Goal: Transaction & Acquisition: Purchase product/service

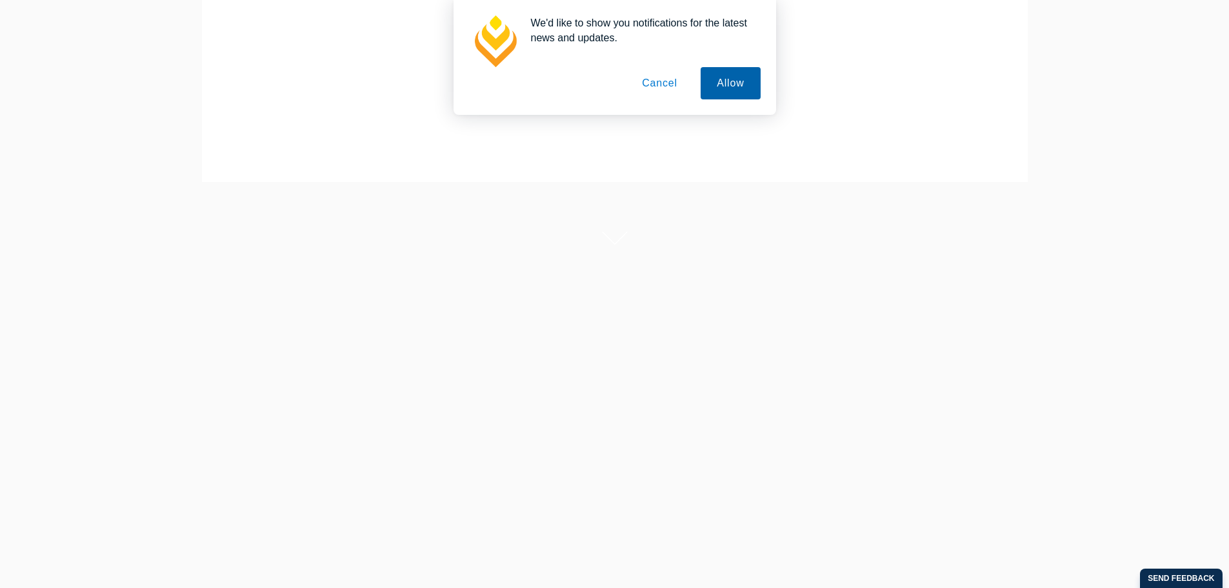
click at [730, 85] on button "Allow" at bounding box center [730, 83] width 59 height 32
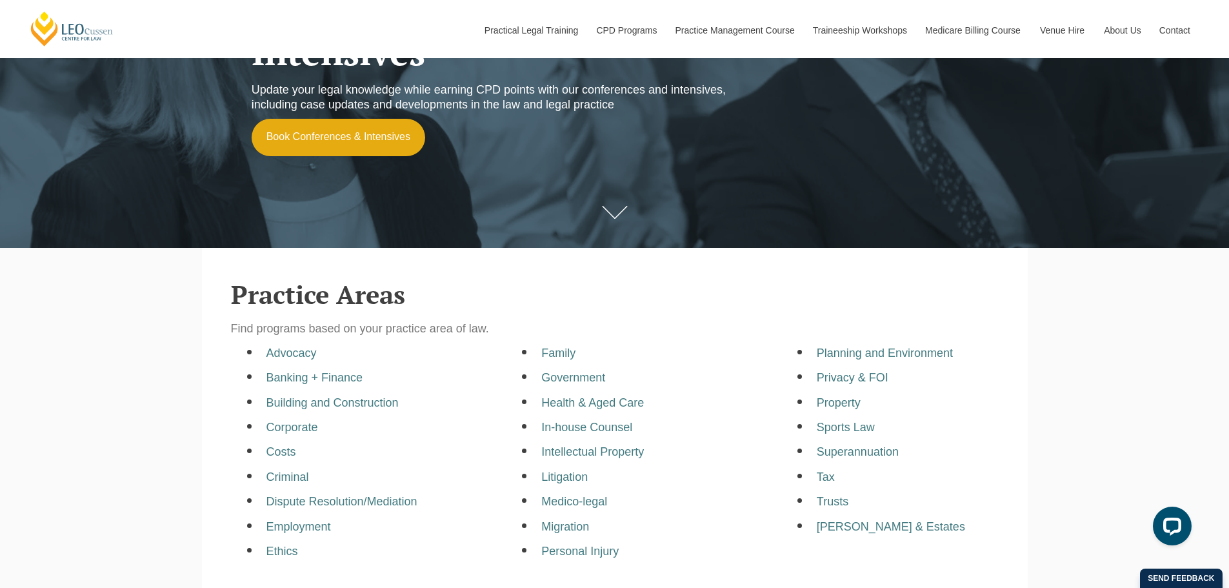
scroll to position [258, 0]
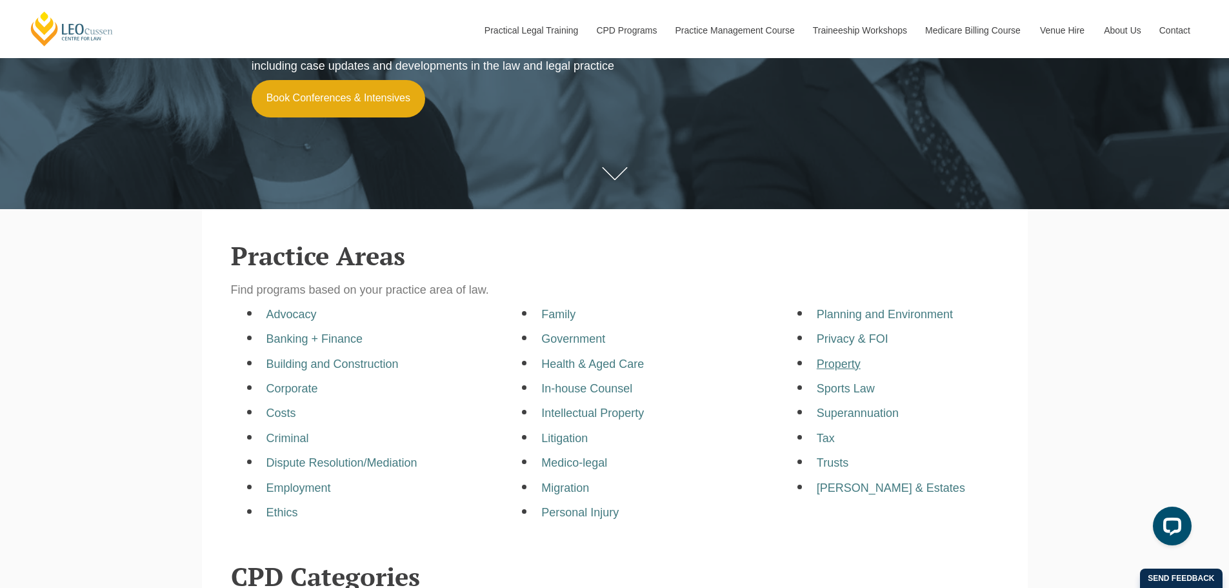
click at [841, 367] on a=pages/cpd-programs&taxons=pages/cpd-programs/practice-area/property&_gl=1*bp8cxz*_gcl_au*MTMzNzY1NTc2Ny4xNzU5OTg0Mjc0*_ga*MTM0ODU0ODY4OS4xNzU5OTg0Mjc0*_ga_67CL6ZM7M8*czE3NTk5ODQyNzQkbzEkZzAkdDE3NTk5ODQyNzQkajYwJGwwJGgxOTE3NTY0OTMx"] "Property" at bounding box center [839, 363] width 44 height 13
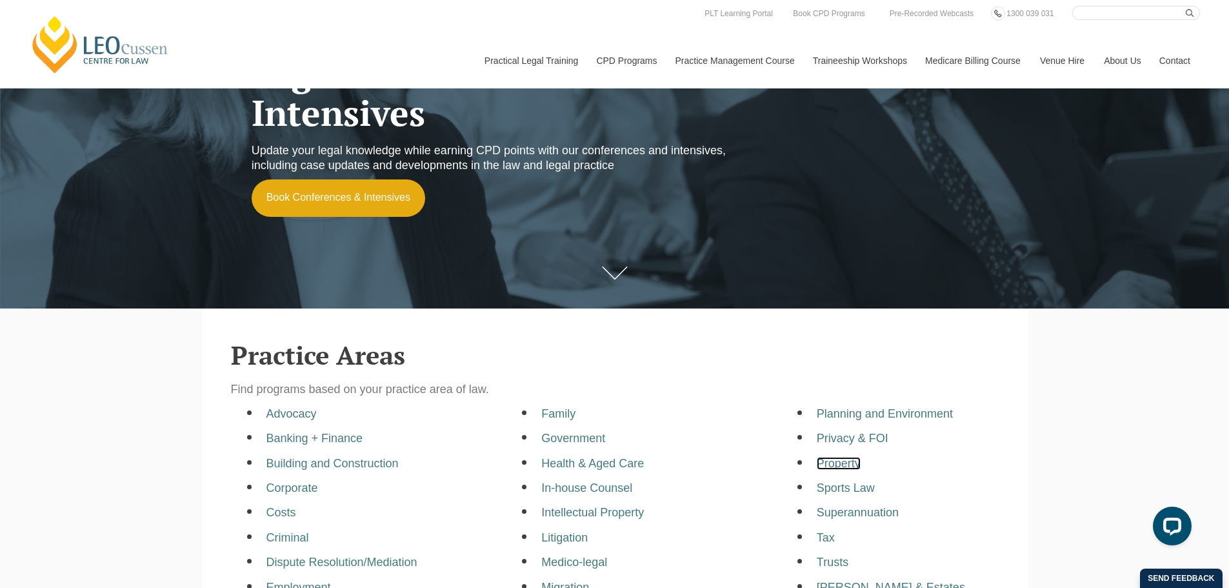
scroll to position [0, 0]
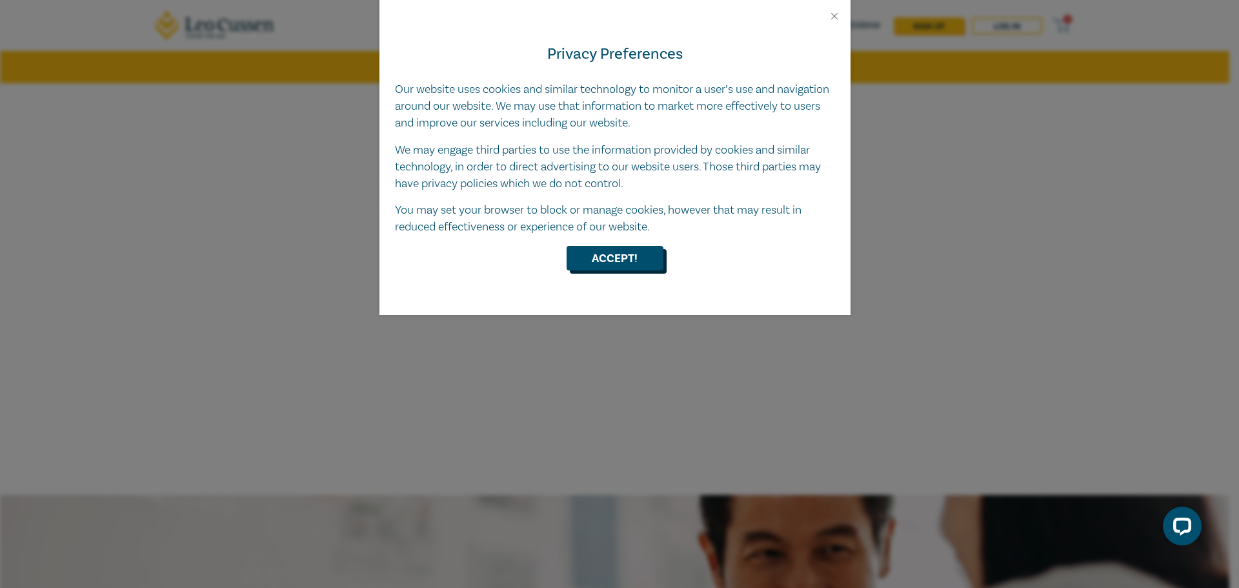
click at [631, 262] on button "Accept!" at bounding box center [615, 258] width 97 height 25
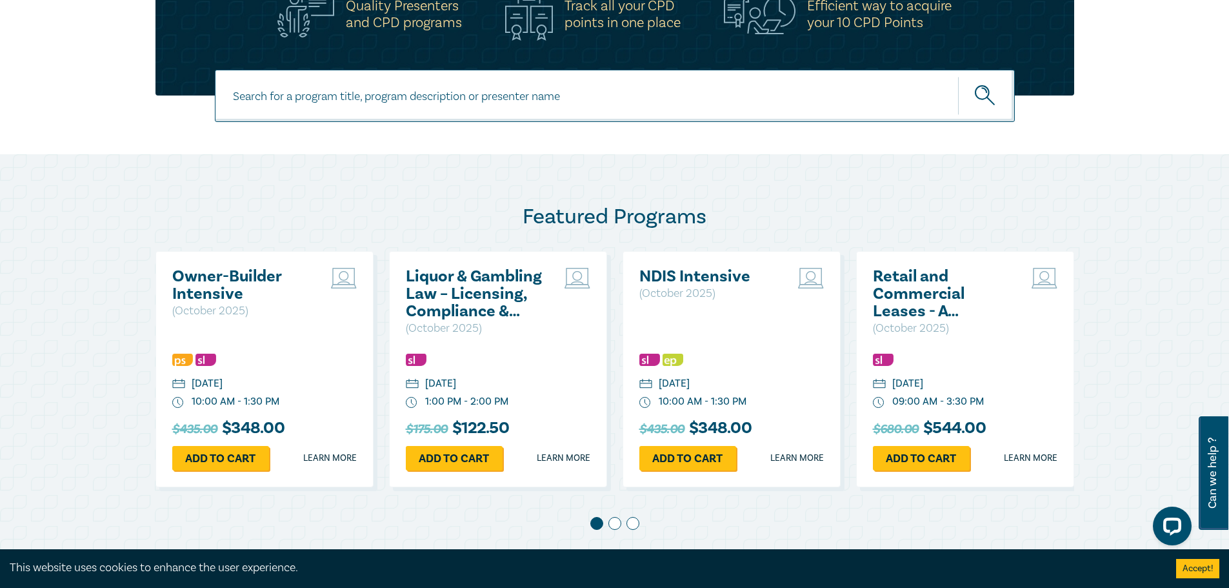
scroll to position [581, 0]
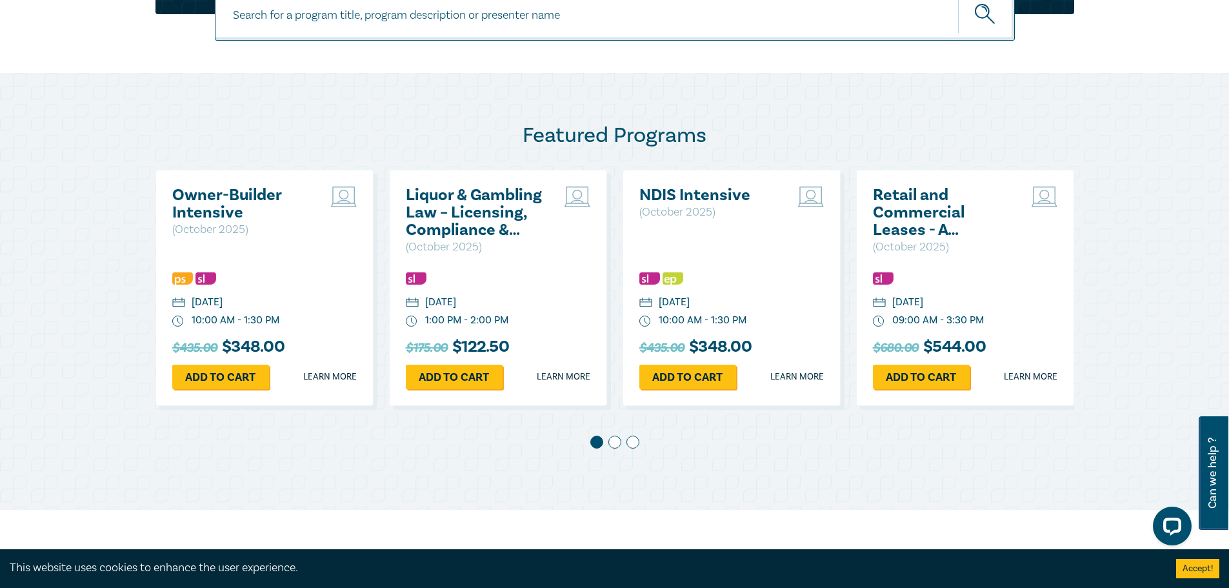
click at [923, 237] on h2 "Retail and Commercial Leases - A Practical Guide (October 2025)" at bounding box center [942, 212] width 139 height 52
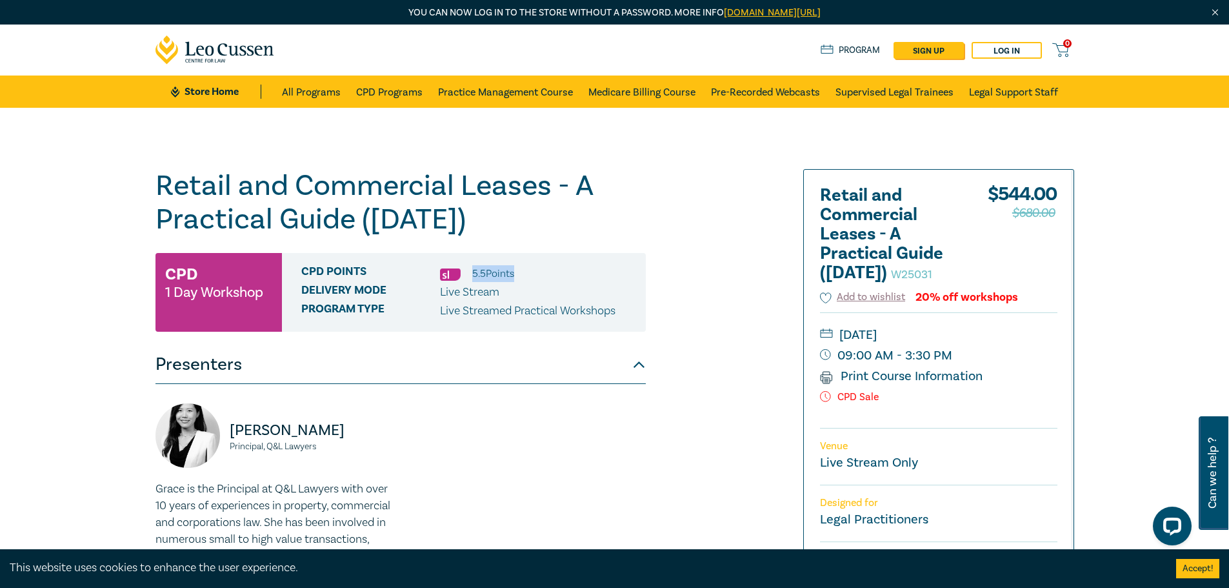
drag, startPoint x: 472, startPoint y: 276, endPoint x: 621, endPoint y: 257, distance: 150.3
click at [583, 261] on div "CPD Points 5.5 Point s Delivery Mode Live Stream Program type Live Streamed Pra…" at bounding box center [464, 292] width 364 height 79
click at [659, 257] on div "Retail and Commercial Leases - A Practical Guide (October 2025) W25031 CPD 1 Da…" at bounding box center [459, 491] width 623 height 645
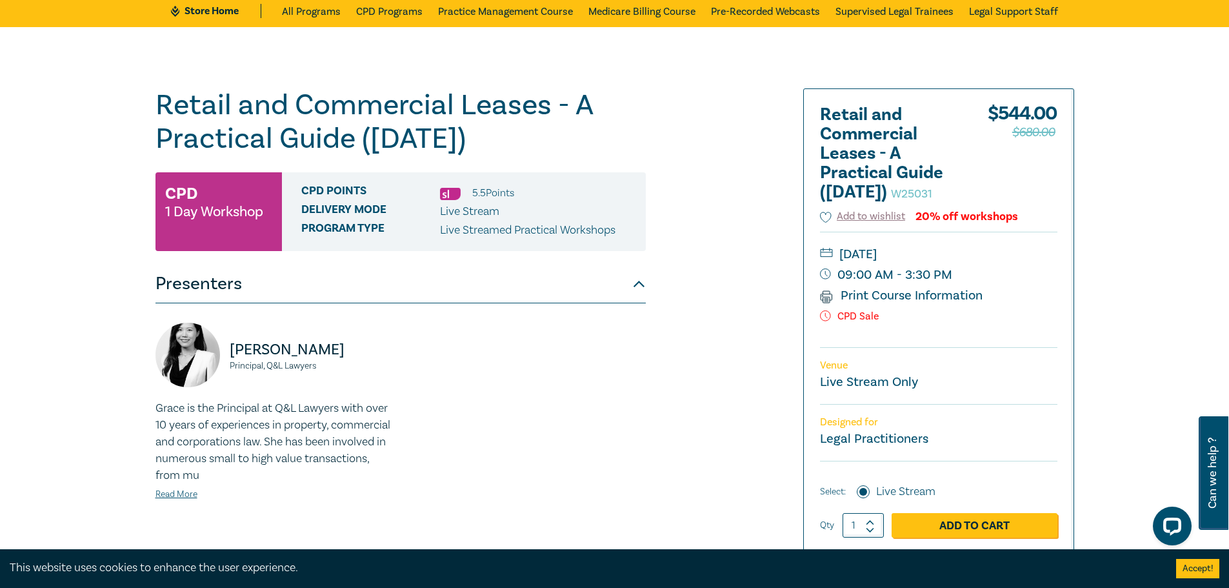
scroll to position [129, 0]
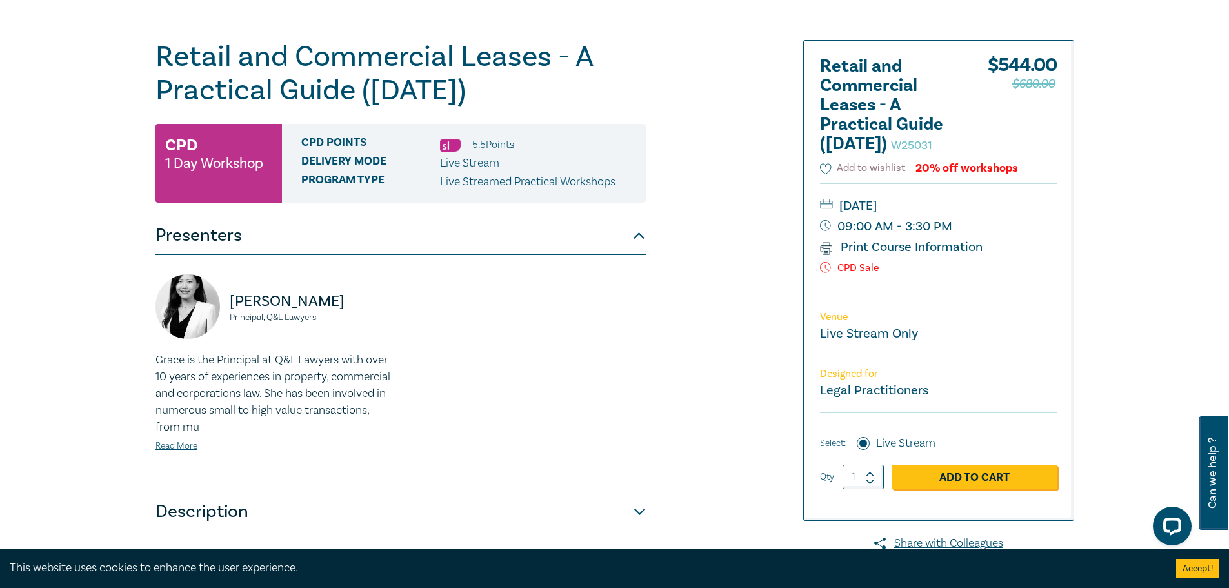
click at [643, 232] on button "Presenters" at bounding box center [401, 235] width 490 height 39
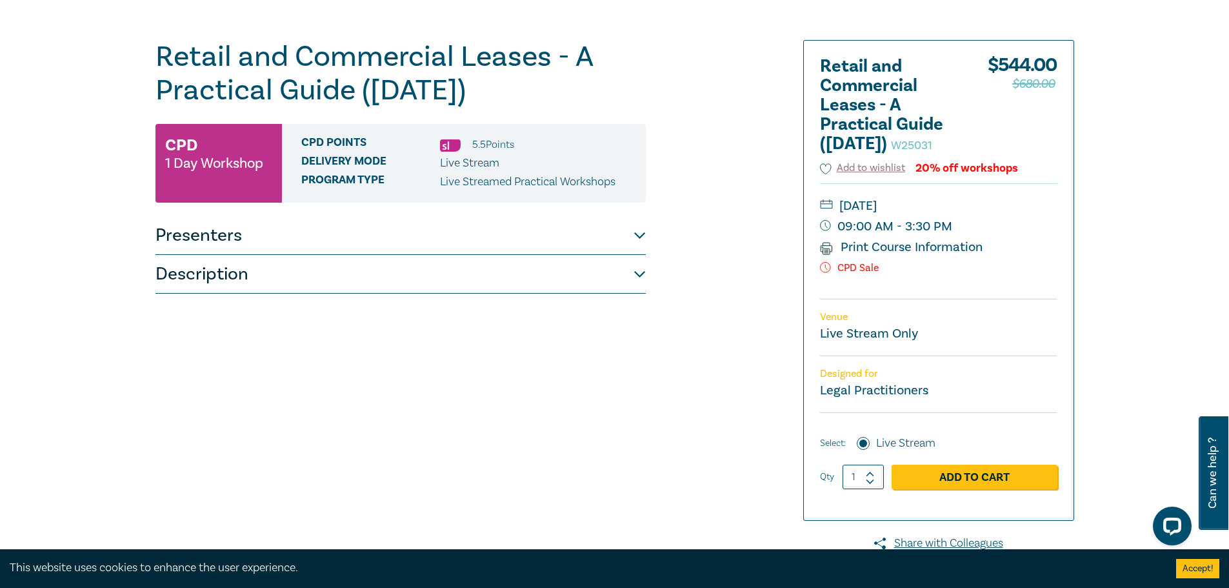
click at [643, 271] on button "Description" at bounding box center [401, 274] width 490 height 39
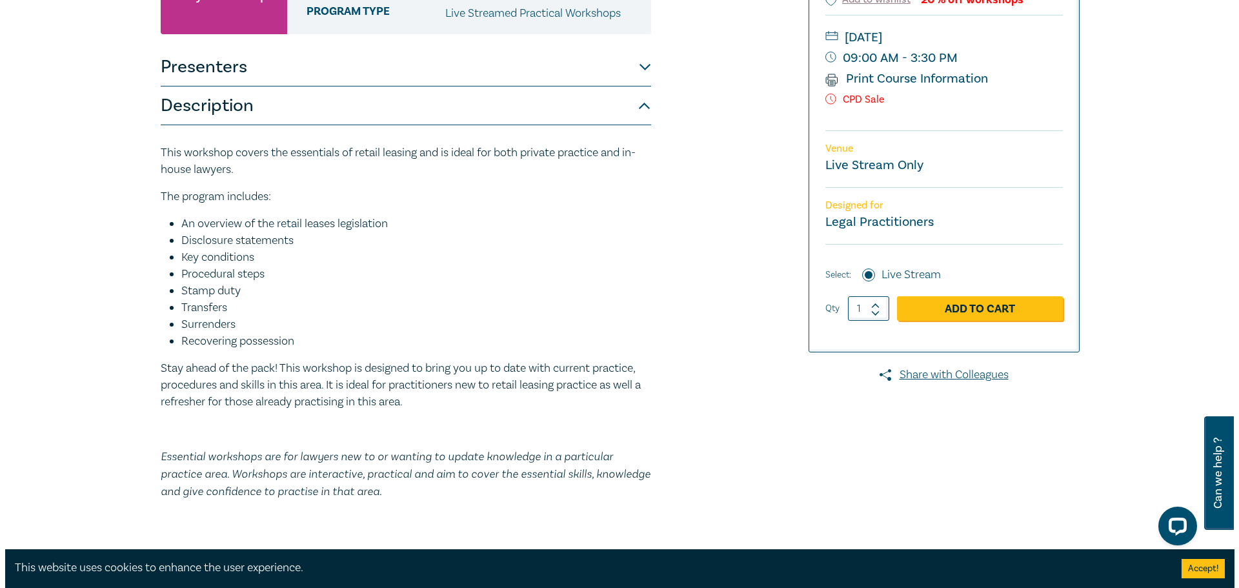
scroll to position [323, 0]
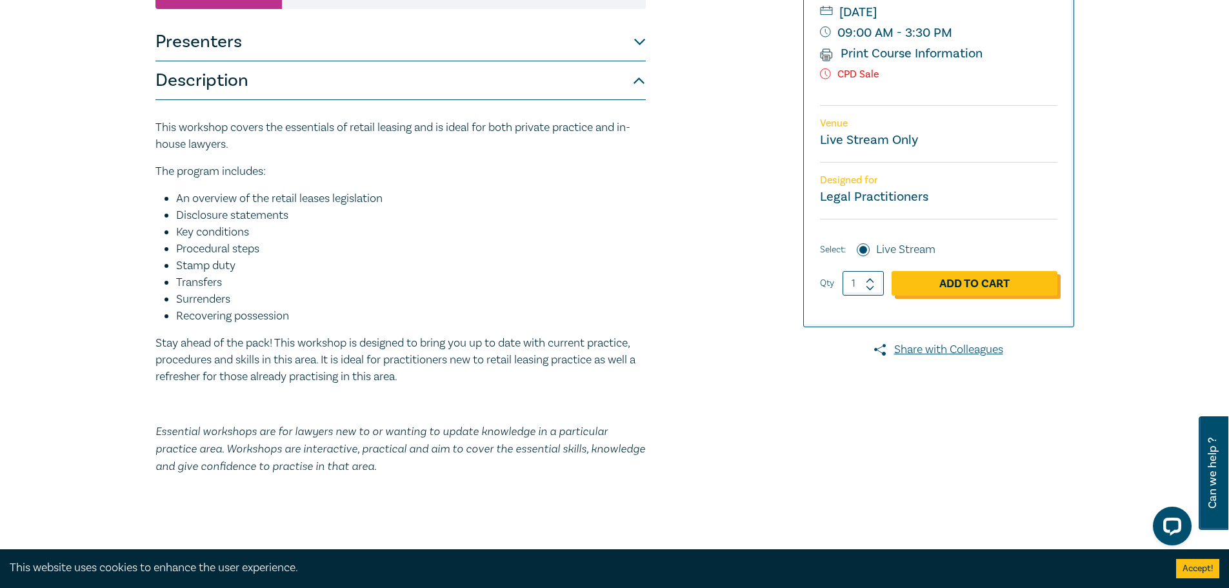
click at [997, 296] on link "Add to Cart" at bounding box center [975, 283] width 166 height 25
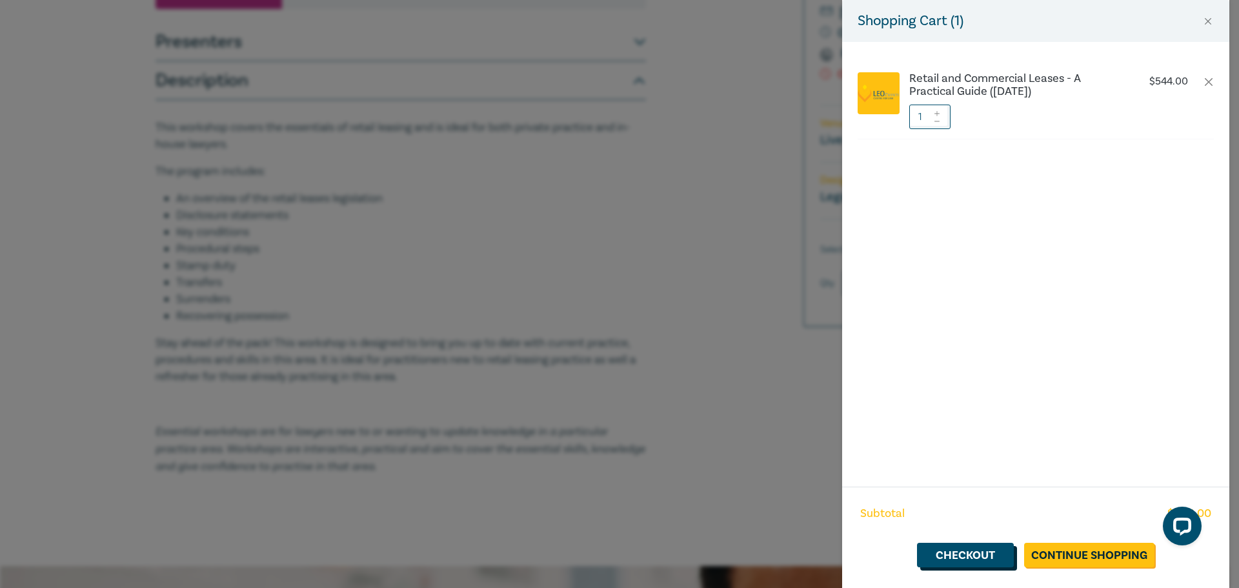
click at [954, 556] on link "Checkout" at bounding box center [965, 555] width 97 height 25
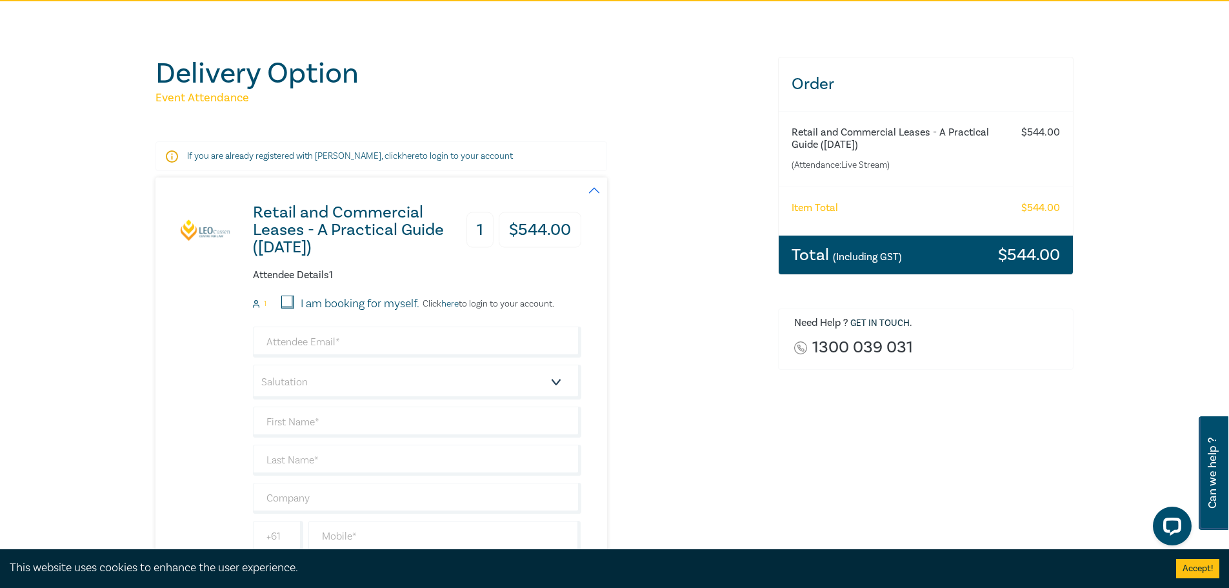
scroll to position [129, 0]
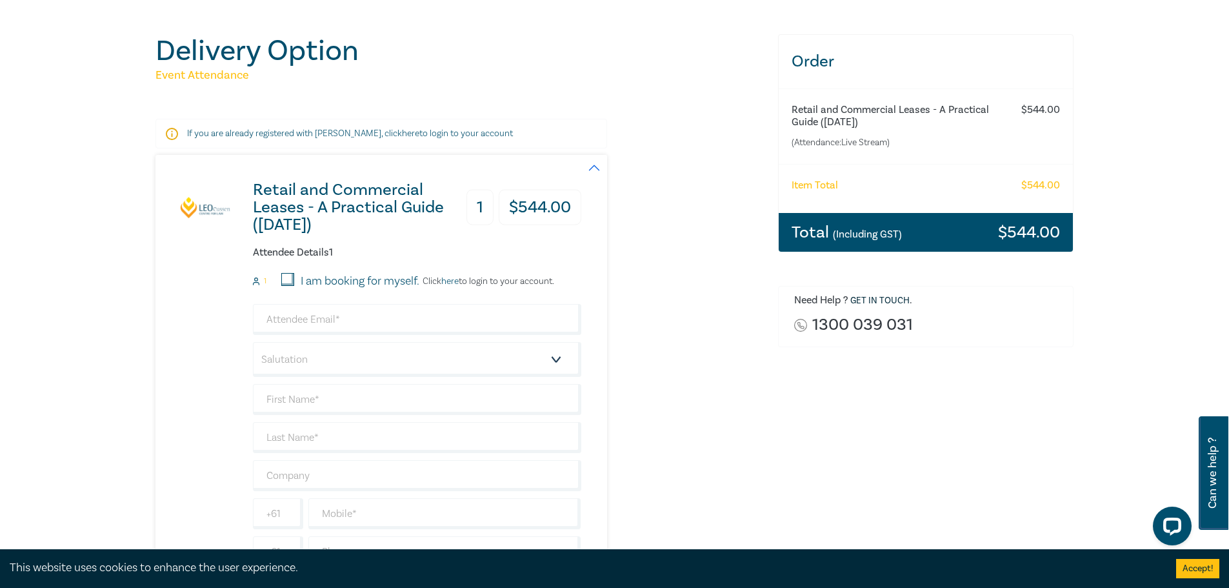
click at [292, 280] on input "I am booking for myself." at bounding box center [287, 279] width 13 height 13
checkbox input "true"
click at [336, 323] on input "email" at bounding box center [417, 319] width 328 height 31
type input "ansondel@gmail.com"
type input "Chen"
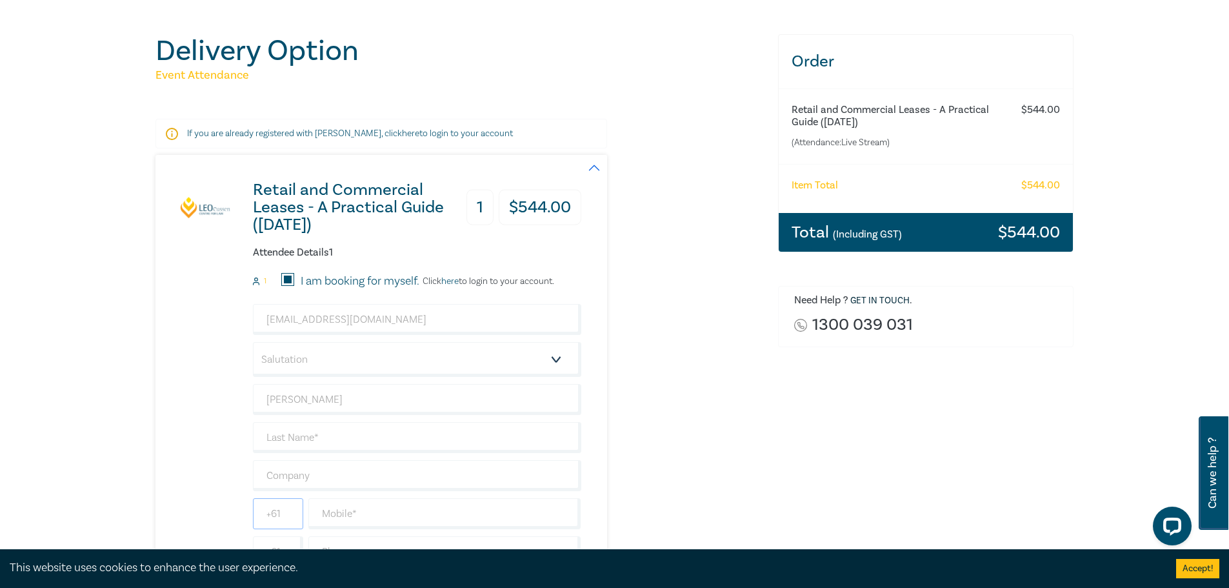
type input "0424203098"
type input "Australia"
click at [365, 367] on select "Salutation Mr. Mrs. Ms. Miss Dr. Prof. Other" at bounding box center [417, 359] width 328 height 35
select select "Mr."
click at [253, 342] on select "Salutation Mr. Mrs. Ms. Miss Dr. Prof. Other" at bounding box center [417, 359] width 328 height 35
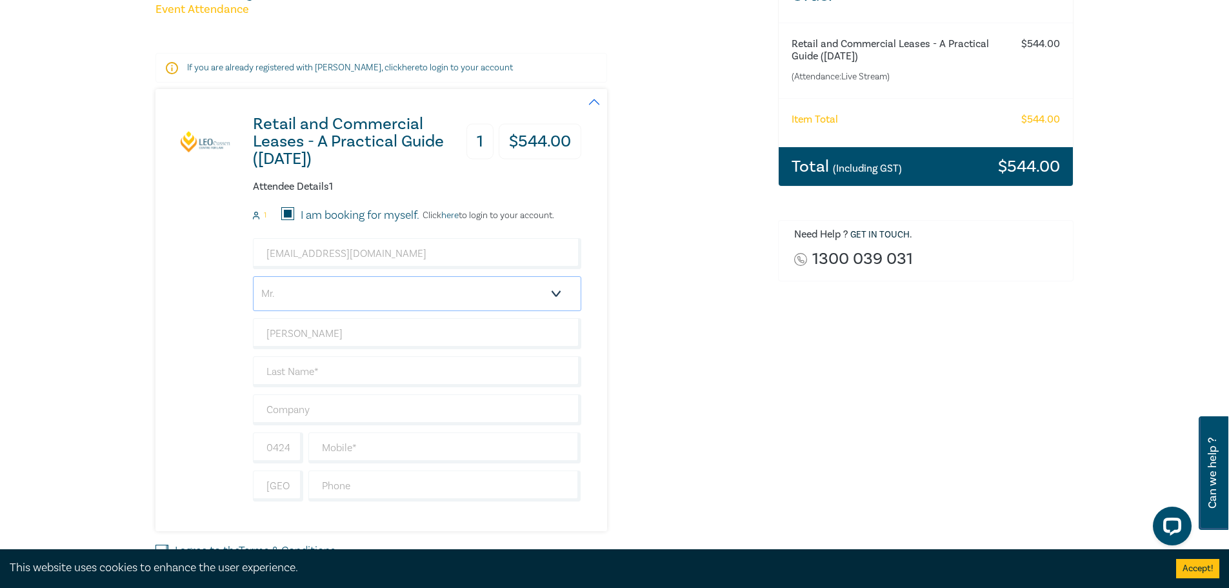
scroll to position [258, 0]
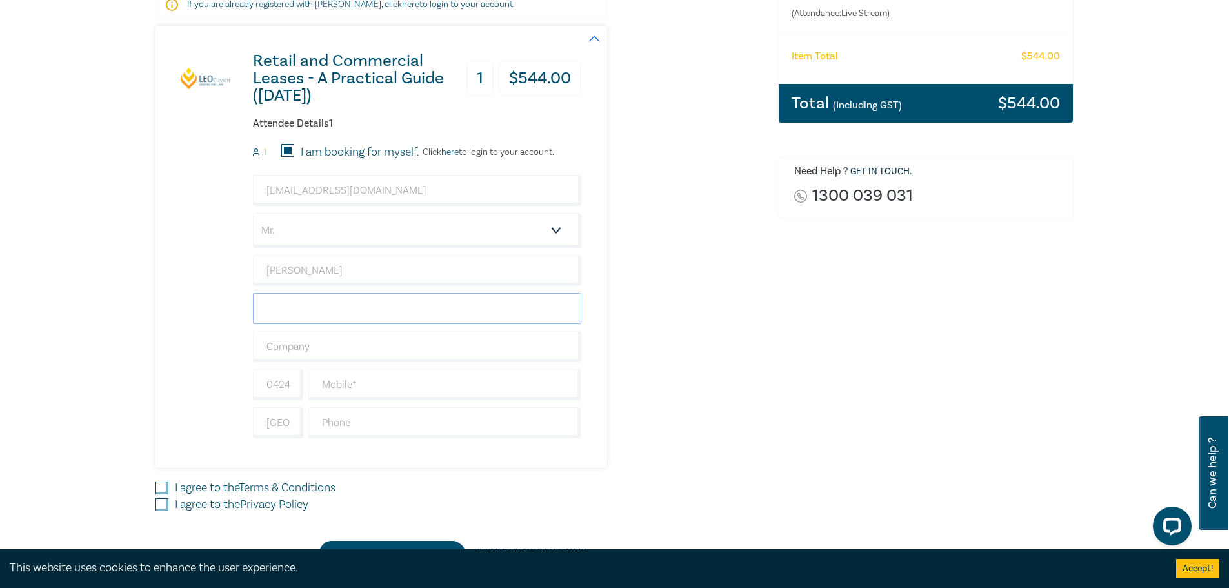
click at [347, 311] on input "text" at bounding box center [417, 308] width 328 height 31
type input "Shi"
click at [381, 334] on input "text" at bounding box center [417, 346] width 328 height 31
click at [726, 344] on div "Retail and Commercial Leases - A Practical Guide (October 2025) 1 $ 544.00 Atte…" at bounding box center [459, 247] width 607 height 442
click at [348, 396] on input "text" at bounding box center [444, 384] width 273 height 31
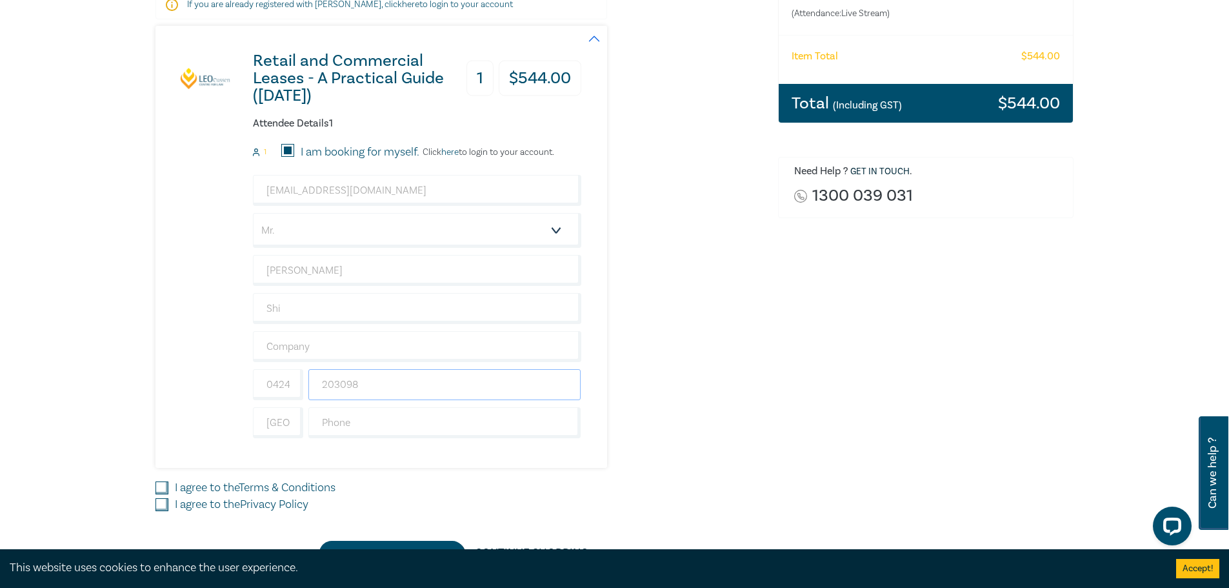
type input "203098"
drag, startPoint x: 629, startPoint y: 390, endPoint x: 588, endPoint y: 396, distance: 41.1
click at [628, 390] on div "Retail and Commercial Leases - A Practical Guide (October 2025) 1 $ 544.00 Atte…" at bounding box center [459, 247] width 607 height 442
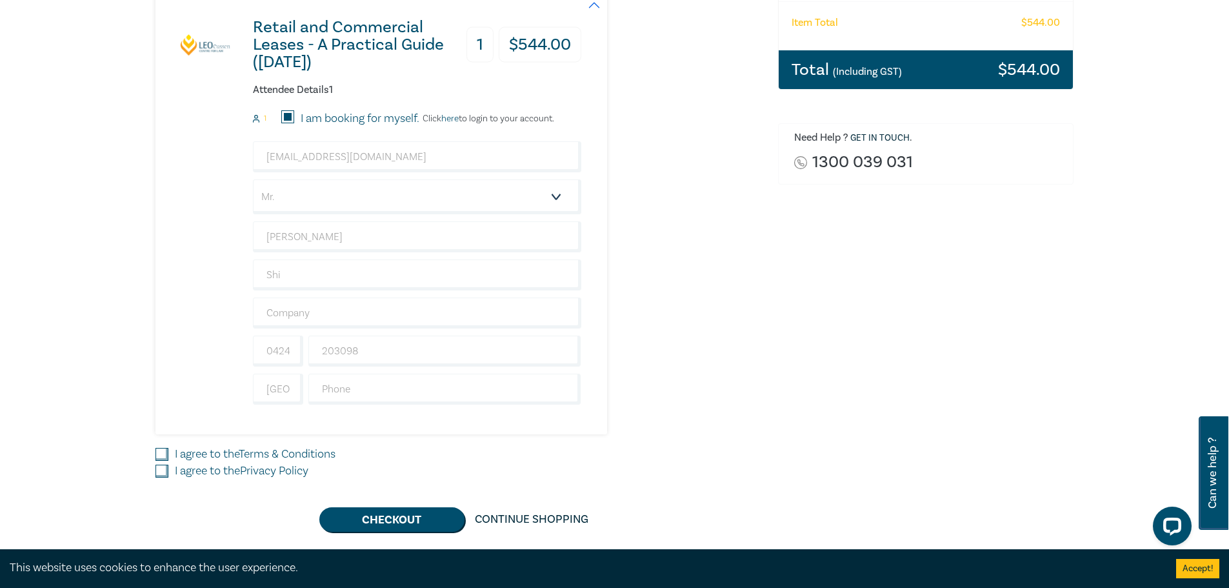
scroll to position [323, 0]
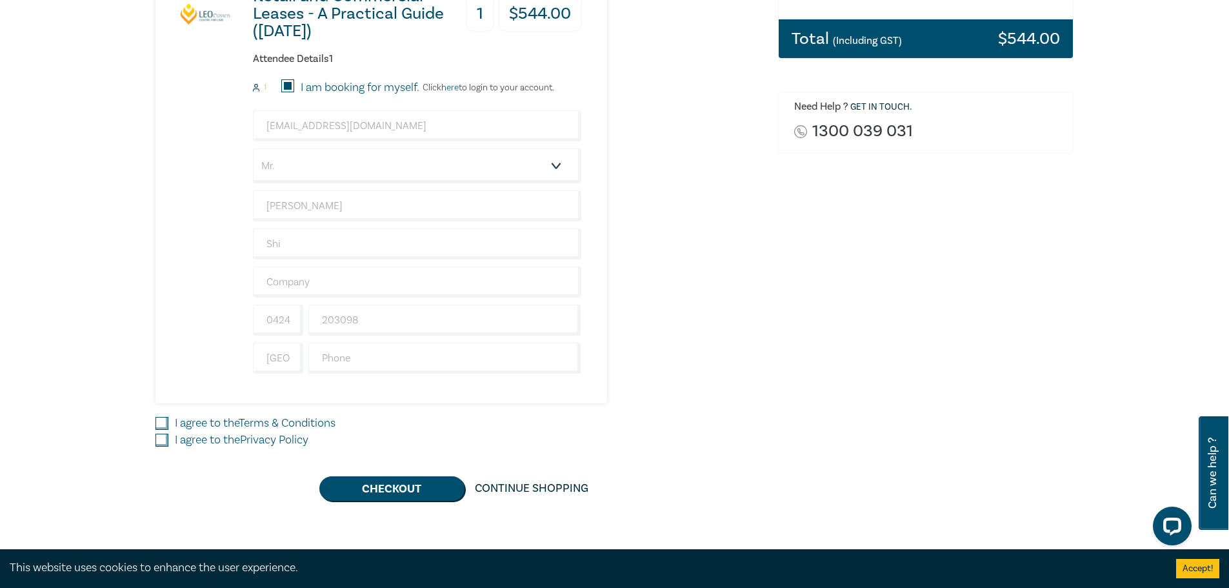
click at [160, 425] on input "I agree to the Terms & Conditions" at bounding box center [162, 423] width 13 height 13
checkbox input "true"
click at [166, 441] on input "I agree to the Privacy Policy" at bounding box center [162, 440] width 13 height 13
checkbox input "true"
click at [405, 491] on button "Checkout" at bounding box center [391, 488] width 145 height 25
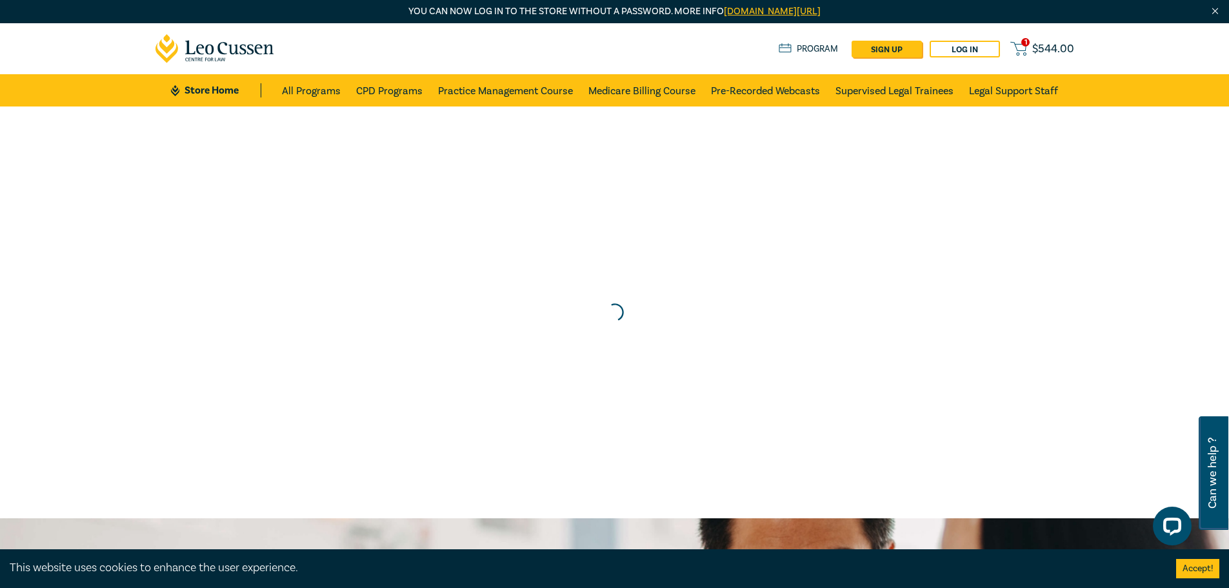
scroll to position [0, 0]
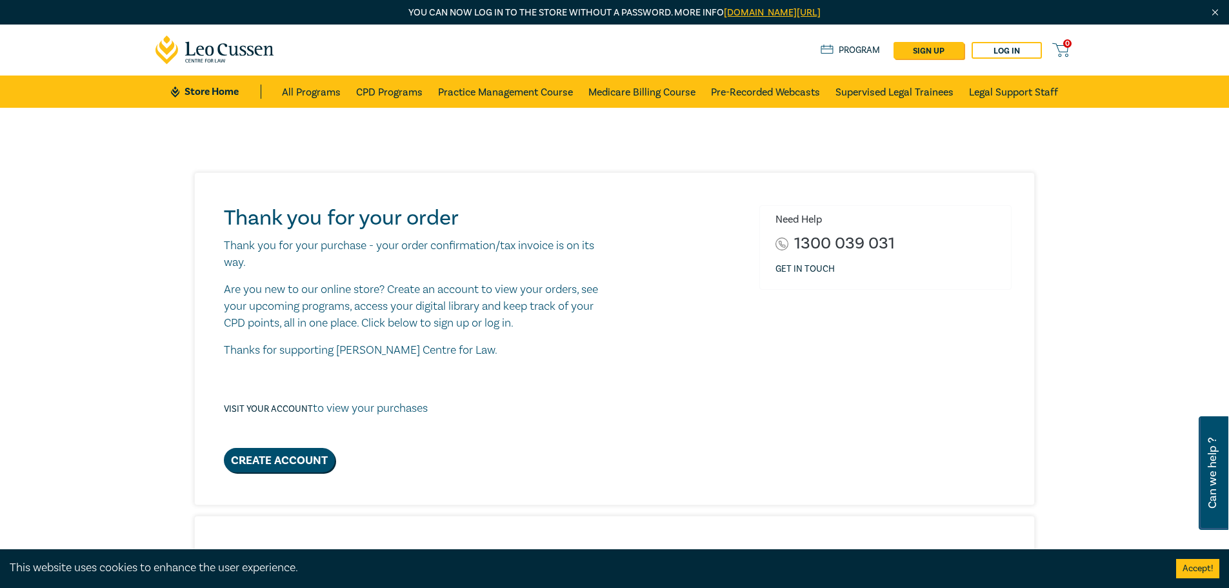
click at [643, 427] on div "Thank you for your order Thank you for your purchase - your order confirmation/…" at bounding box center [617, 338] width 803 height 266
click at [790, 452] on div "Need Help 1300 039 031 Get in touch" at bounding box center [886, 338] width 268 height 266
